Goal: Task Accomplishment & Management: Manage account settings

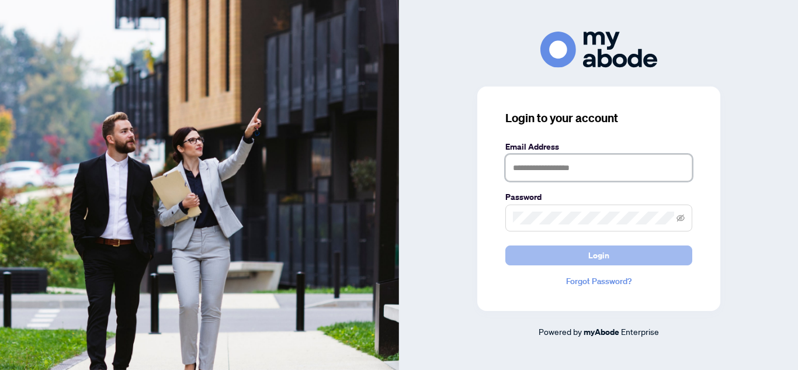
type input "**********"
click at [650, 251] on button "Login" at bounding box center [598, 255] width 187 height 20
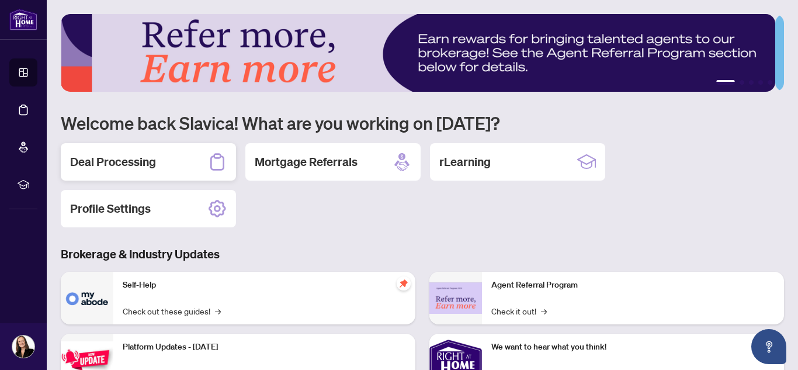
click at [119, 162] on h2 "Deal Processing" at bounding box center [113, 162] width 86 height 16
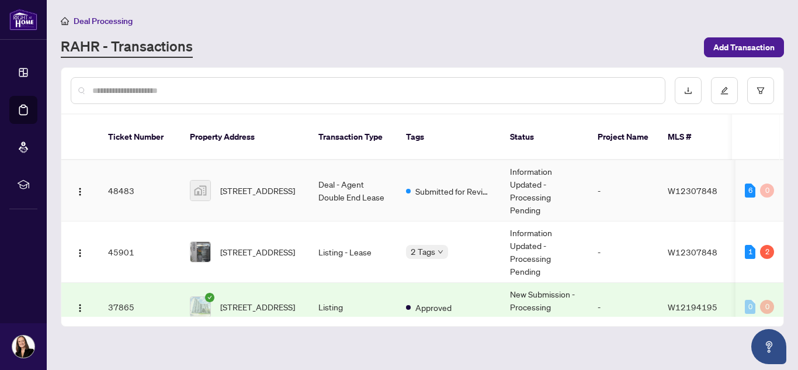
click at [349, 185] on td "Deal - Agent Double End Lease" at bounding box center [353, 190] width 88 height 61
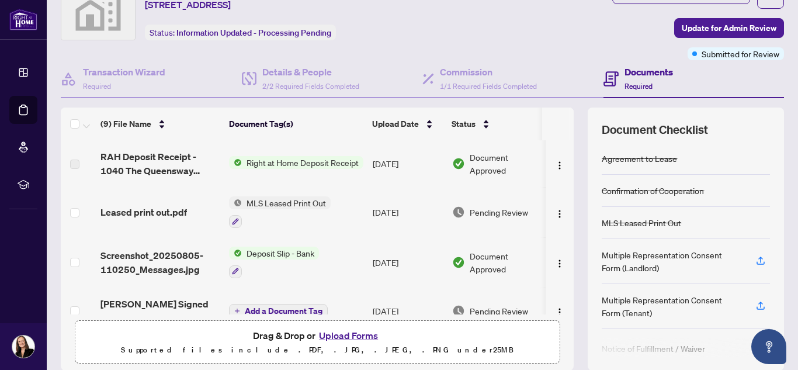
scroll to position [50, 0]
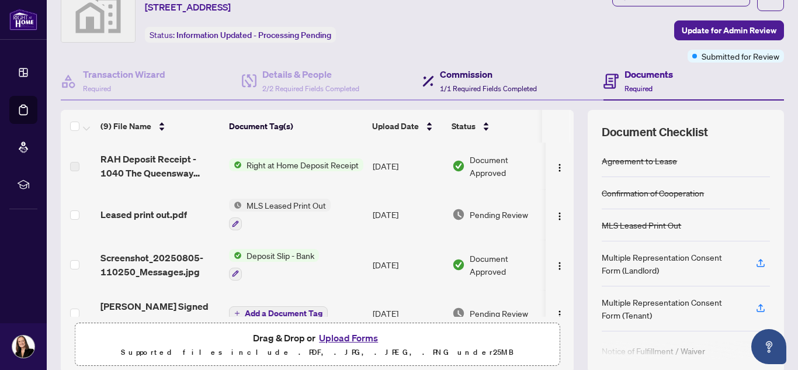
click at [466, 86] on span "1/1 Required Fields Completed" at bounding box center [488, 88] width 97 height 9
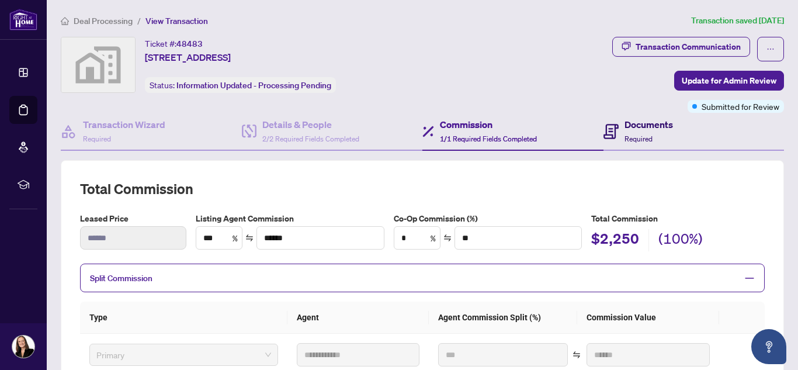
click at [624, 137] on span "Required" at bounding box center [638, 138] width 28 height 9
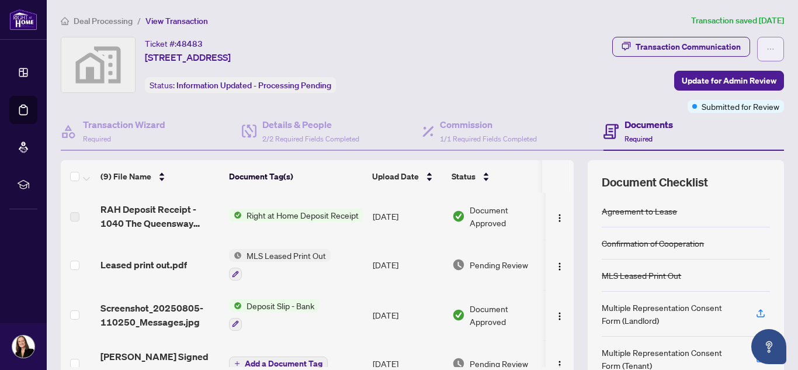
click at [766, 48] on icon "ellipsis" at bounding box center [770, 49] width 8 height 8
click at [660, 41] on div "Transaction Communication" at bounding box center [688, 46] width 105 height 19
type textarea "**********"
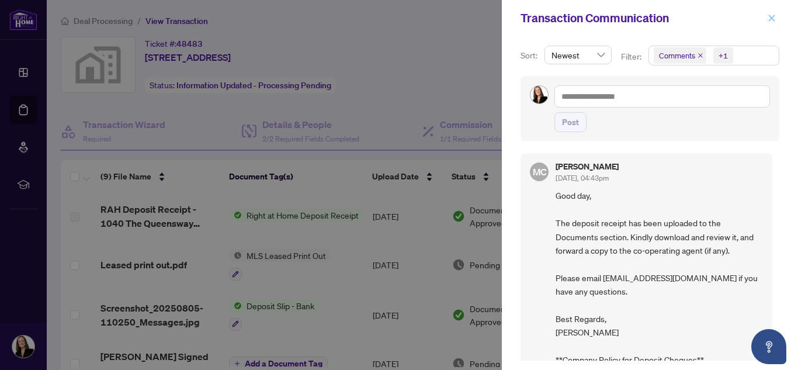
click at [777, 20] on button "button" at bounding box center [771, 18] width 15 height 14
